Goal: Task Accomplishment & Management: Complete application form

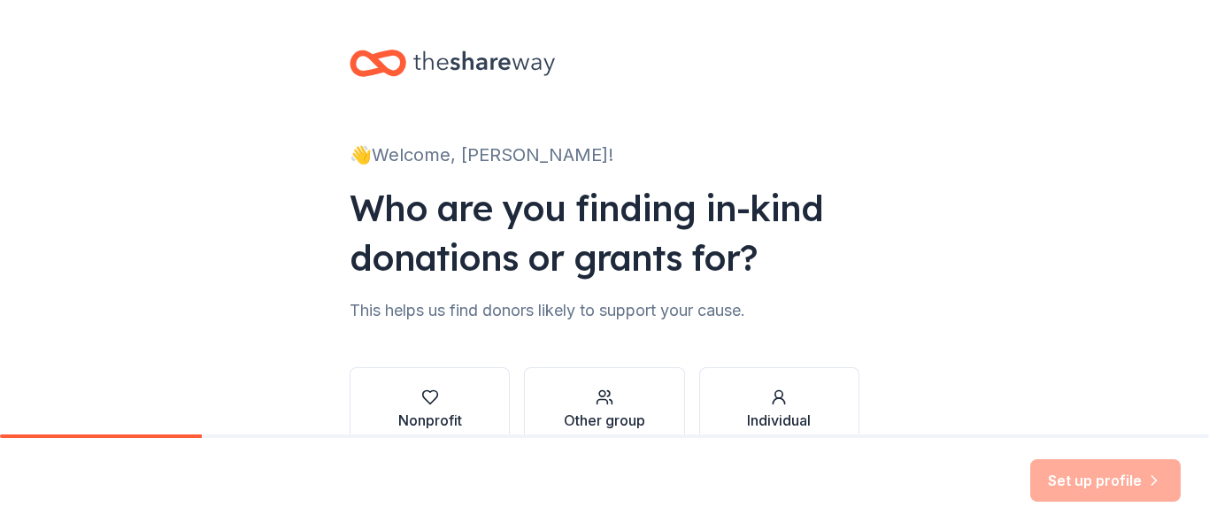
click at [698, 265] on div "Who are you finding in-kind donations or grants for?" at bounding box center [605, 232] width 510 height 99
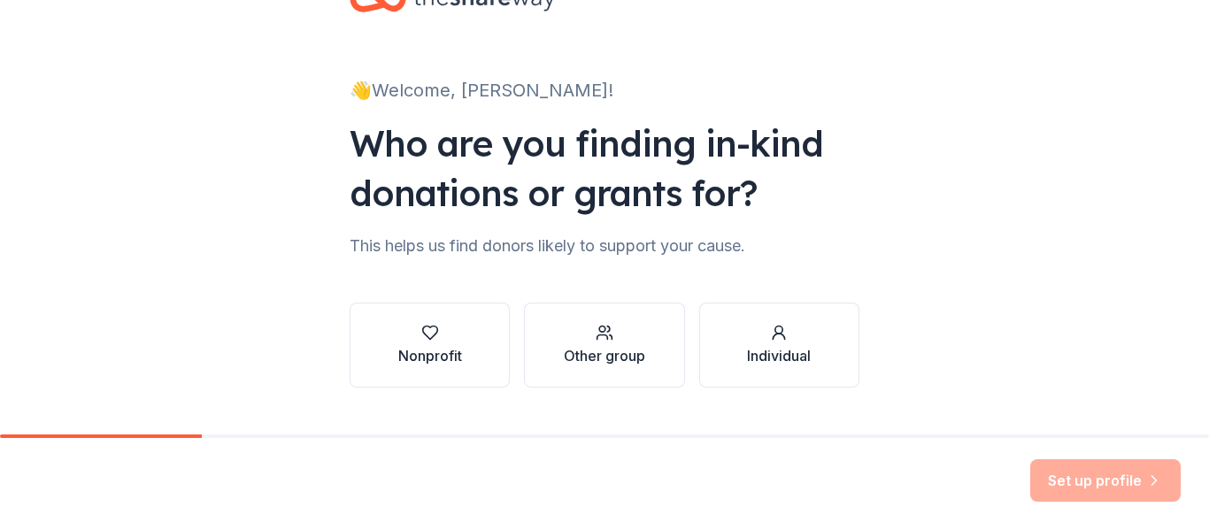
scroll to position [103, 0]
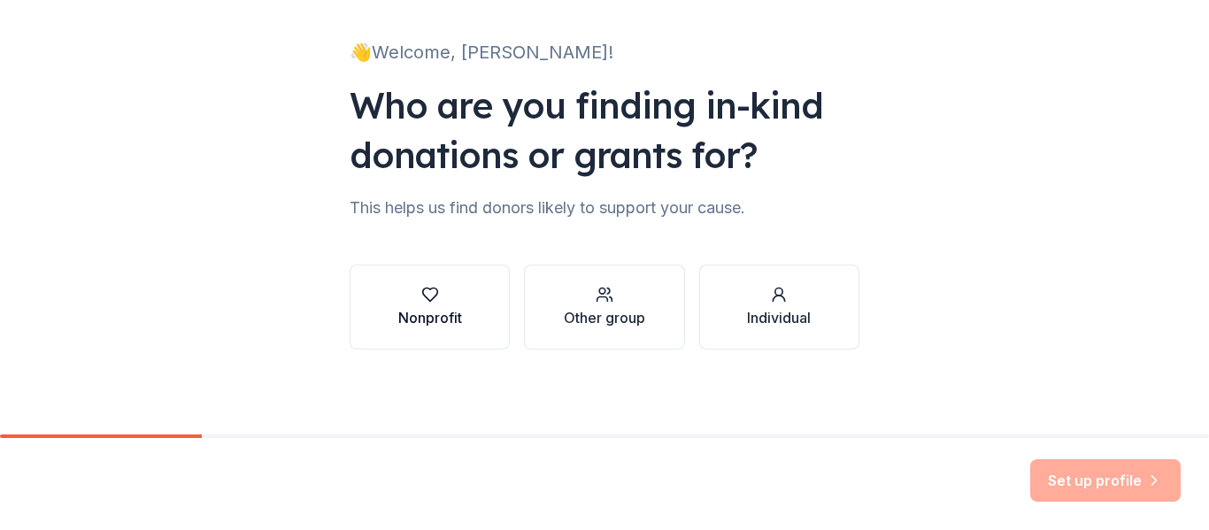
click at [420, 314] on div "Nonprofit" at bounding box center [430, 317] width 64 height 21
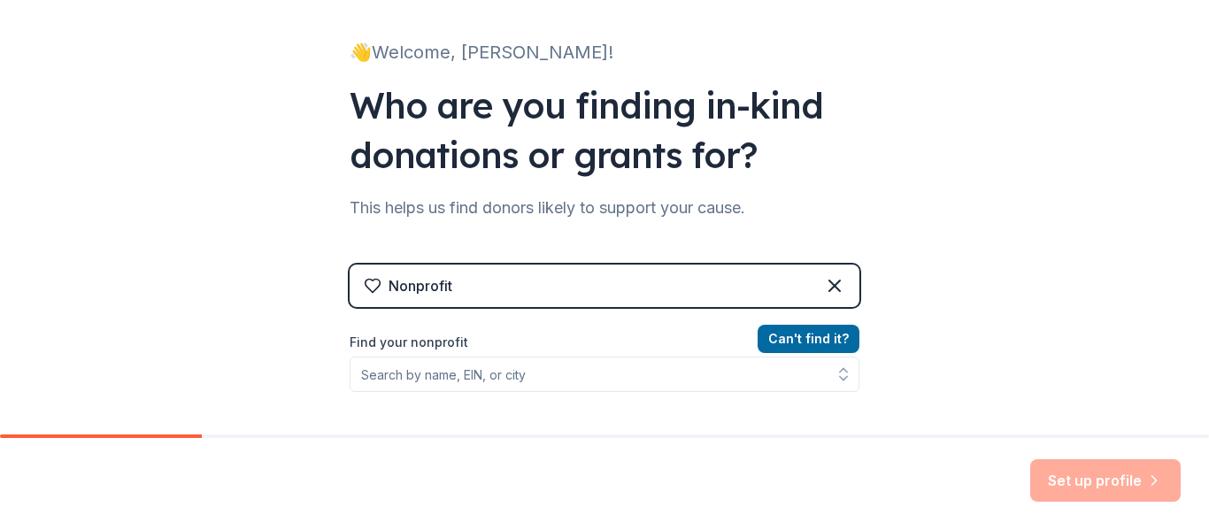
click at [475, 283] on div "Nonprofit" at bounding box center [605, 286] width 510 height 42
click at [389, 345] on label "Find your nonprofit" at bounding box center [605, 342] width 510 height 21
click at [484, 316] on div "Nonprofit Can ' t find it? Find your nonprofit" at bounding box center [605, 417] width 510 height 305
click at [436, 285] on div "Nonprofit" at bounding box center [421, 285] width 64 height 21
click at [467, 282] on div "Nonprofit" at bounding box center [605, 286] width 510 height 42
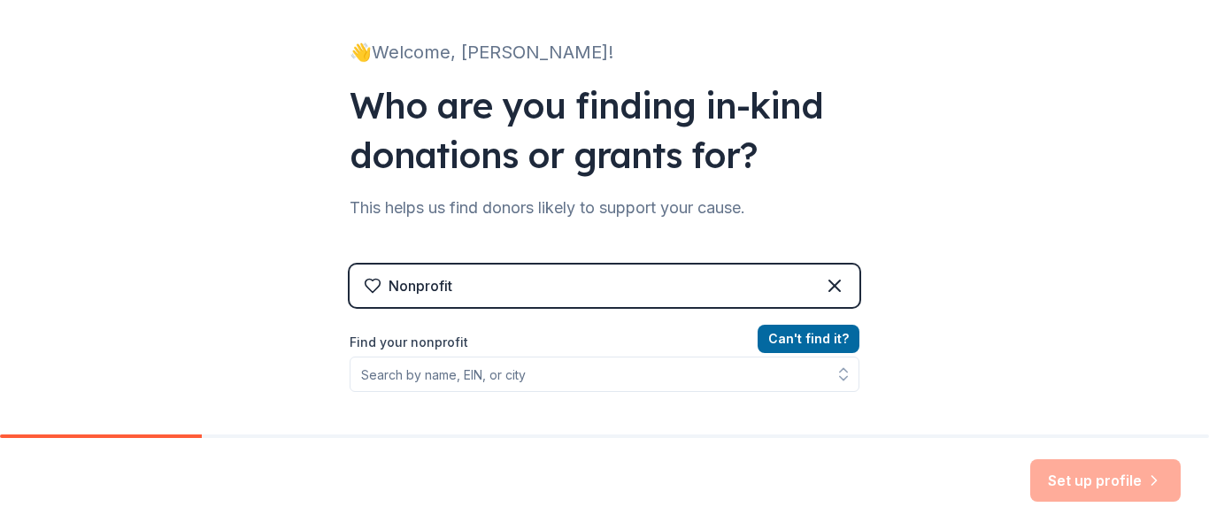
click at [642, 158] on div "Who are you finding in-kind donations or grants for?" at bounding box center [605, 130] width 510 height 99
click at [406, 341] on label "Find your nonprofit" at bounding box center [605, 342] width 510 height 21
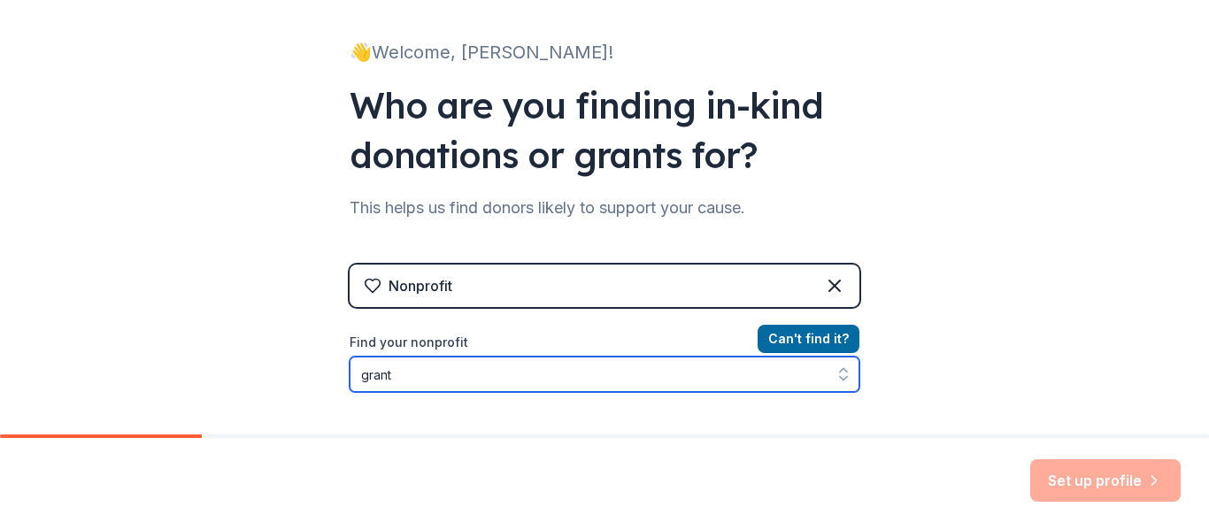
type input "grants"
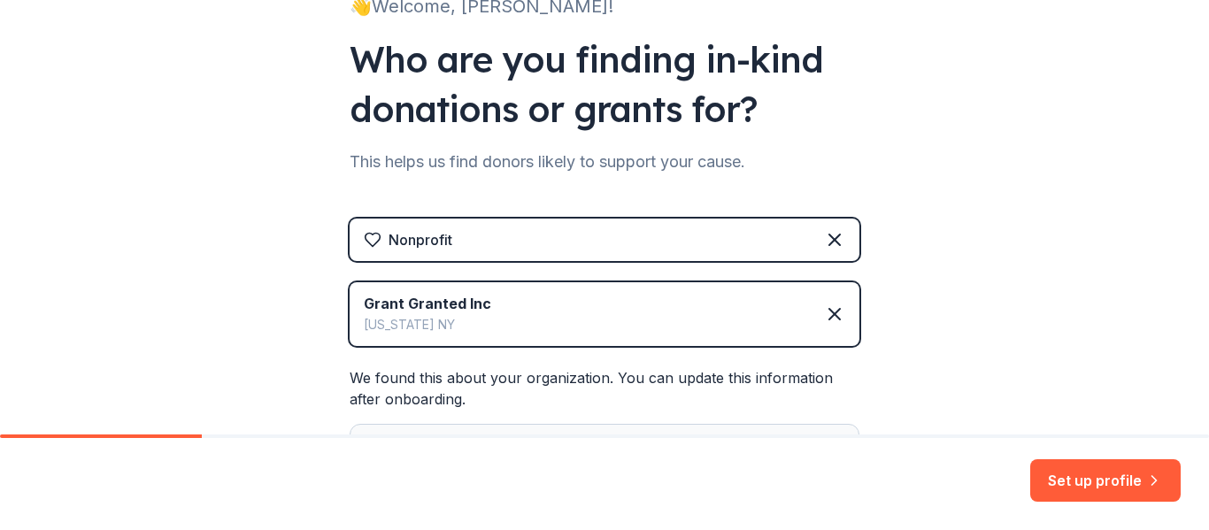
click at [1006, 251] on div "👋 Welcome, [PERSON_NAME]! Who are you finding in-kind donations or grants for? …" at bounding box center [604, 250] width 1209 height 798
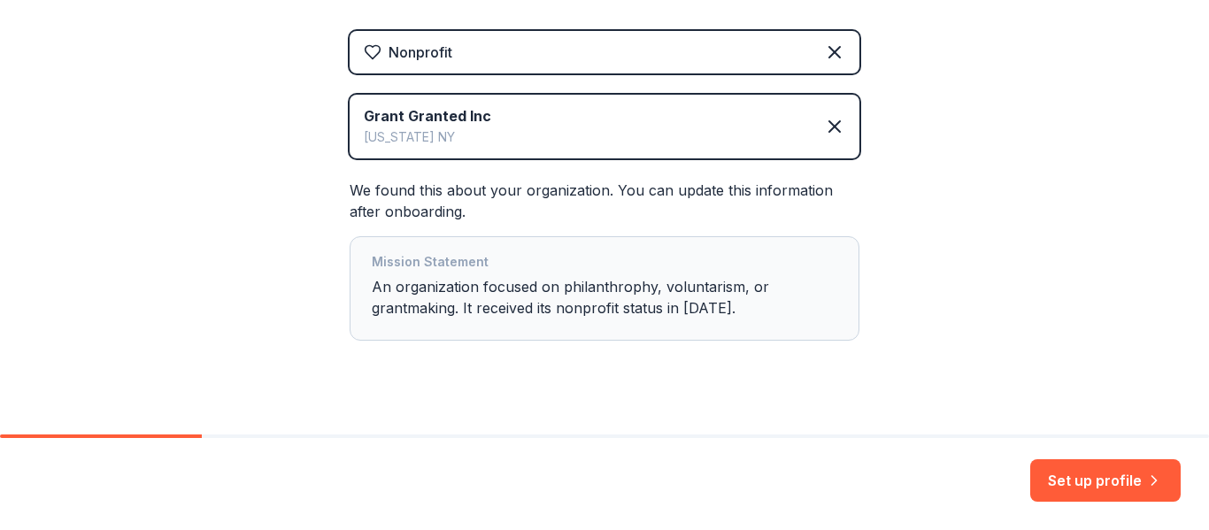
scroll to position [363, 0]
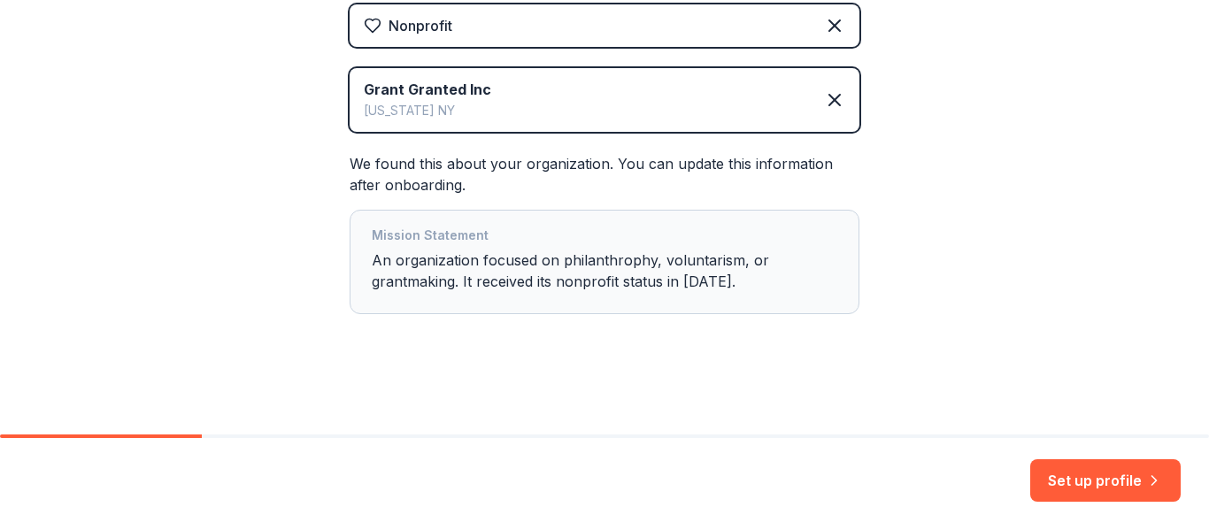
click at [999, 233] on div "👋 Welcome, [PERSON_NAME]! Who are you finding in-kind donations or grants for? …" at bounding box center [604, 36] width 1209 height 798
